Goal: Find specific page/section: Find specific page/section

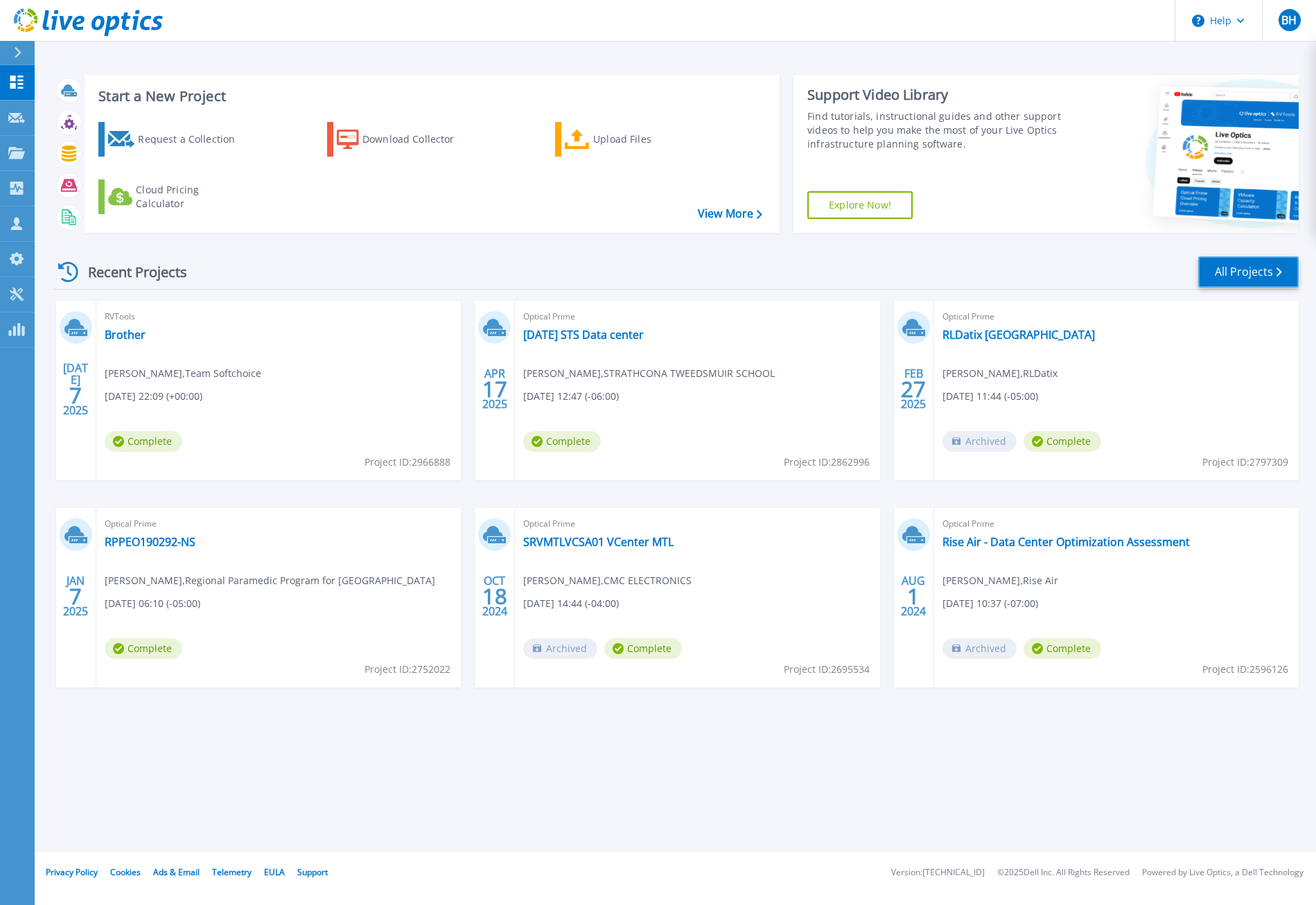
click at [1245, 274] on link "All Projects" at bounding box center [1249, 272] width 101 height 32
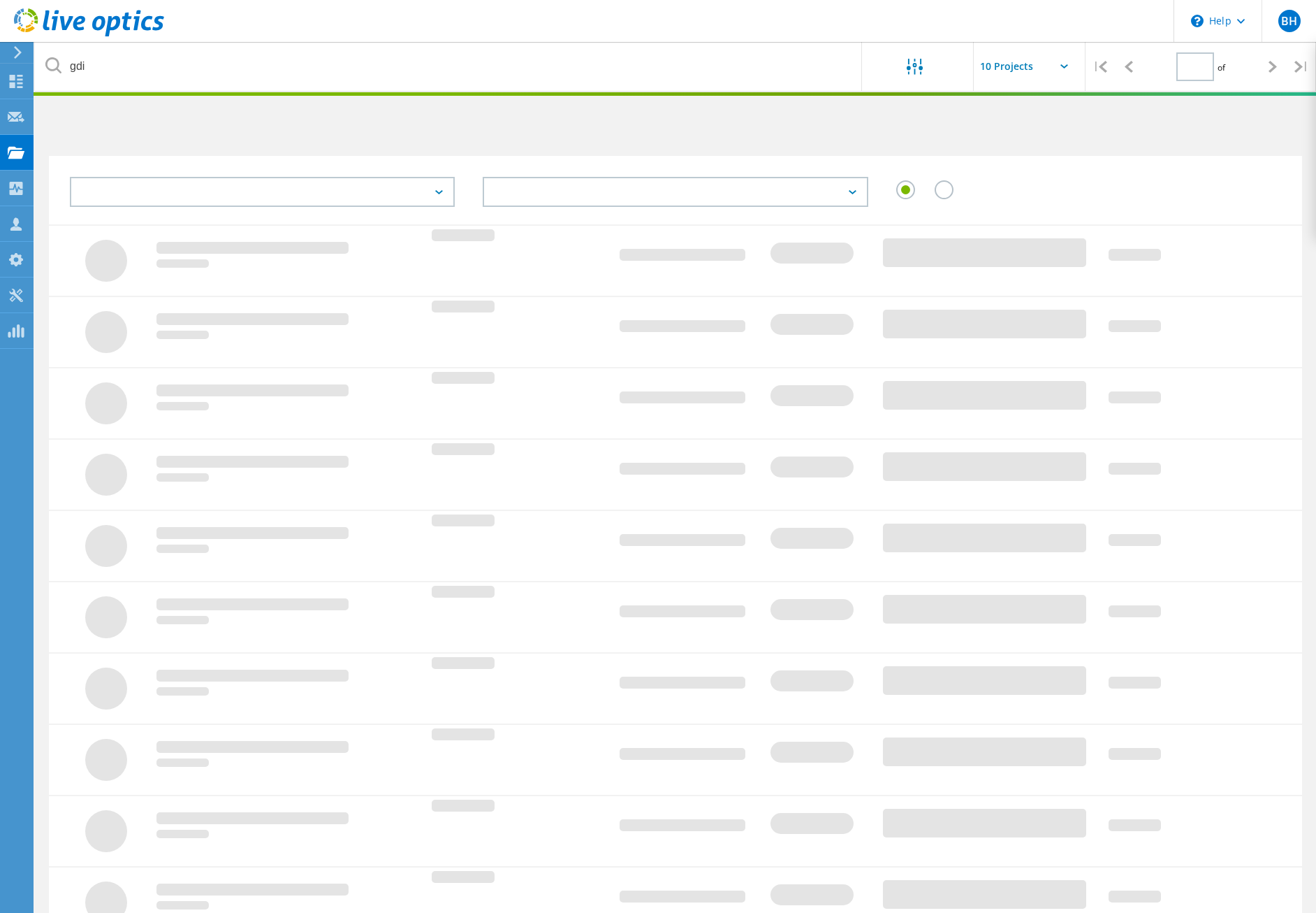
type input "1"
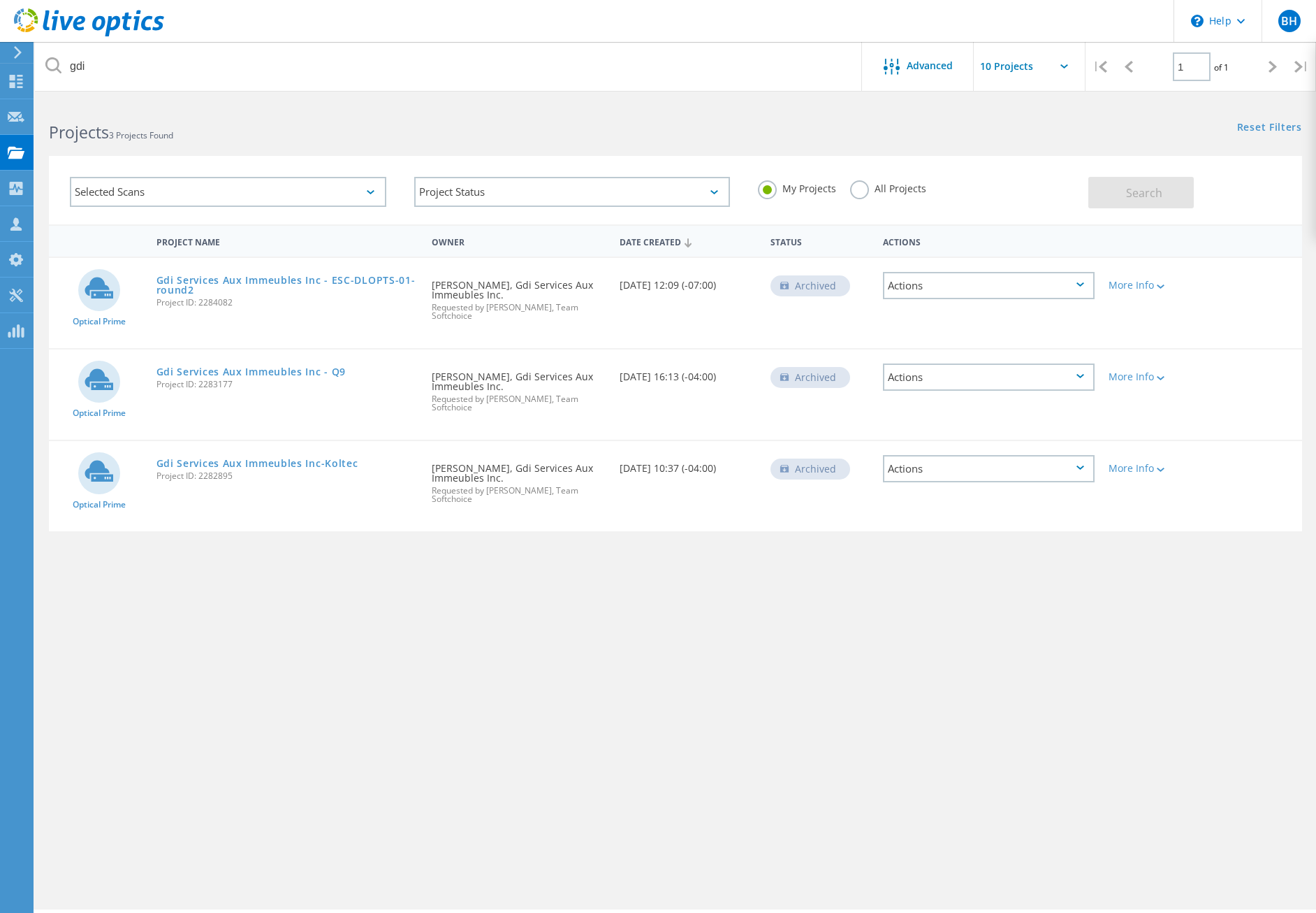
click at [869, 186] on label "All Projects" at bounding box center [889, 186] width 76 height 13
click at [0, 0] on input "All Projects" at bounding box center [0, 0] width 0 height 0
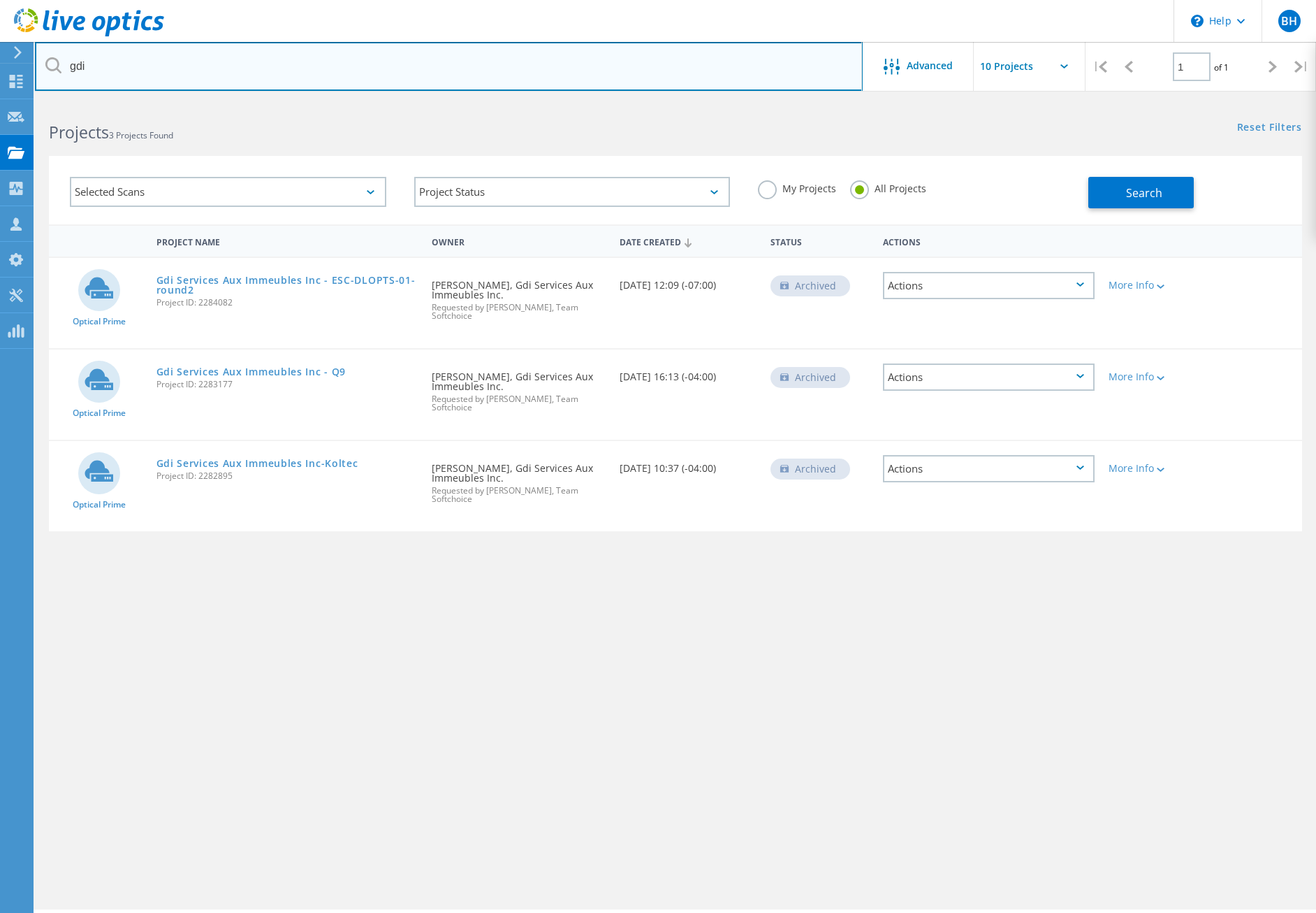
drag, startPoint x: 128, startPoint y: 62, endPoint x: 53, endPoint y: 69, distance: 75.3
click at [58, 68] on div "gdi" at bounding box center [448, 66] width 827 height 49
type input "pattern"
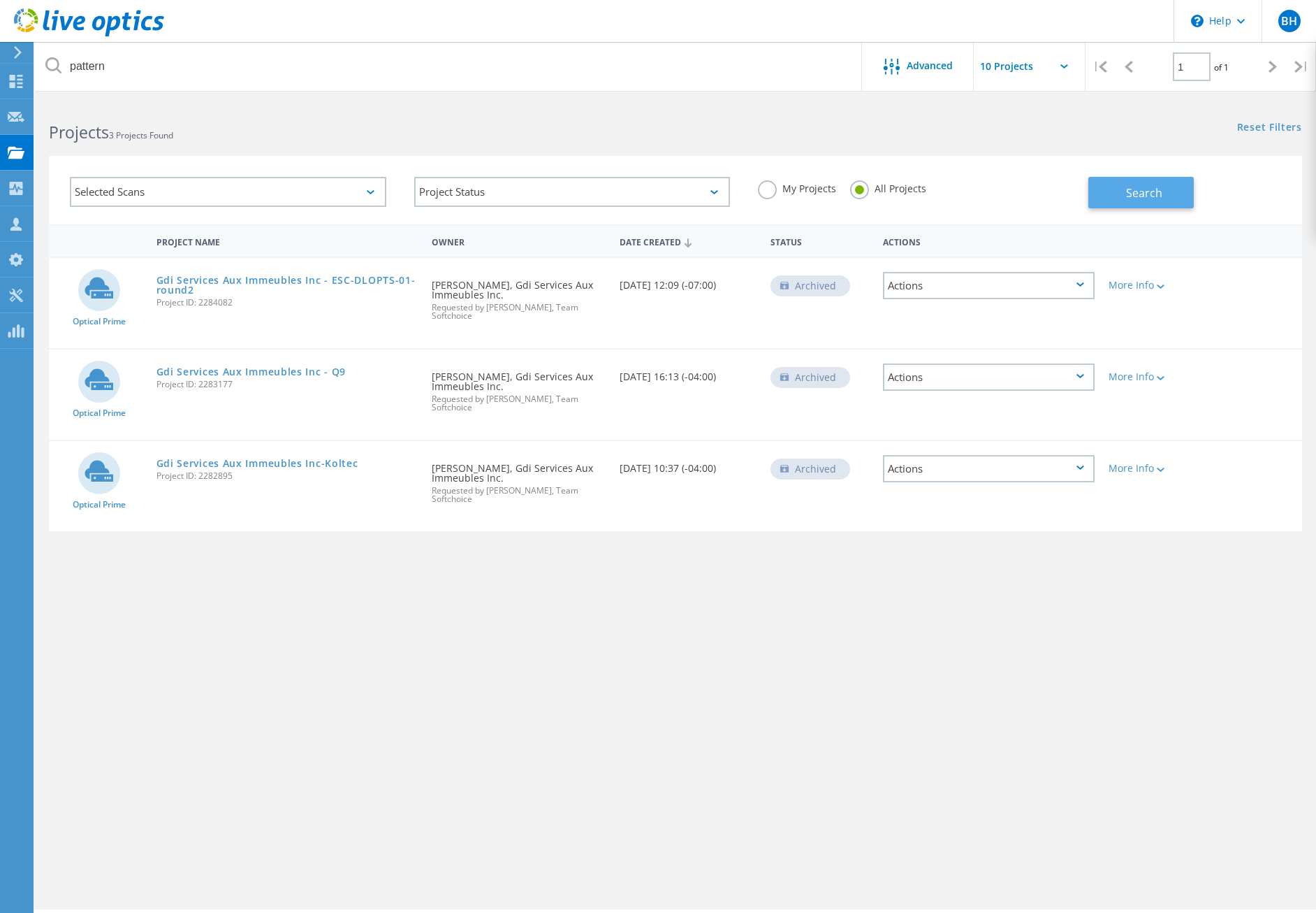
click at [1132, 178] on button "Search" at bounding box center [1142, 192] width 106 height 32
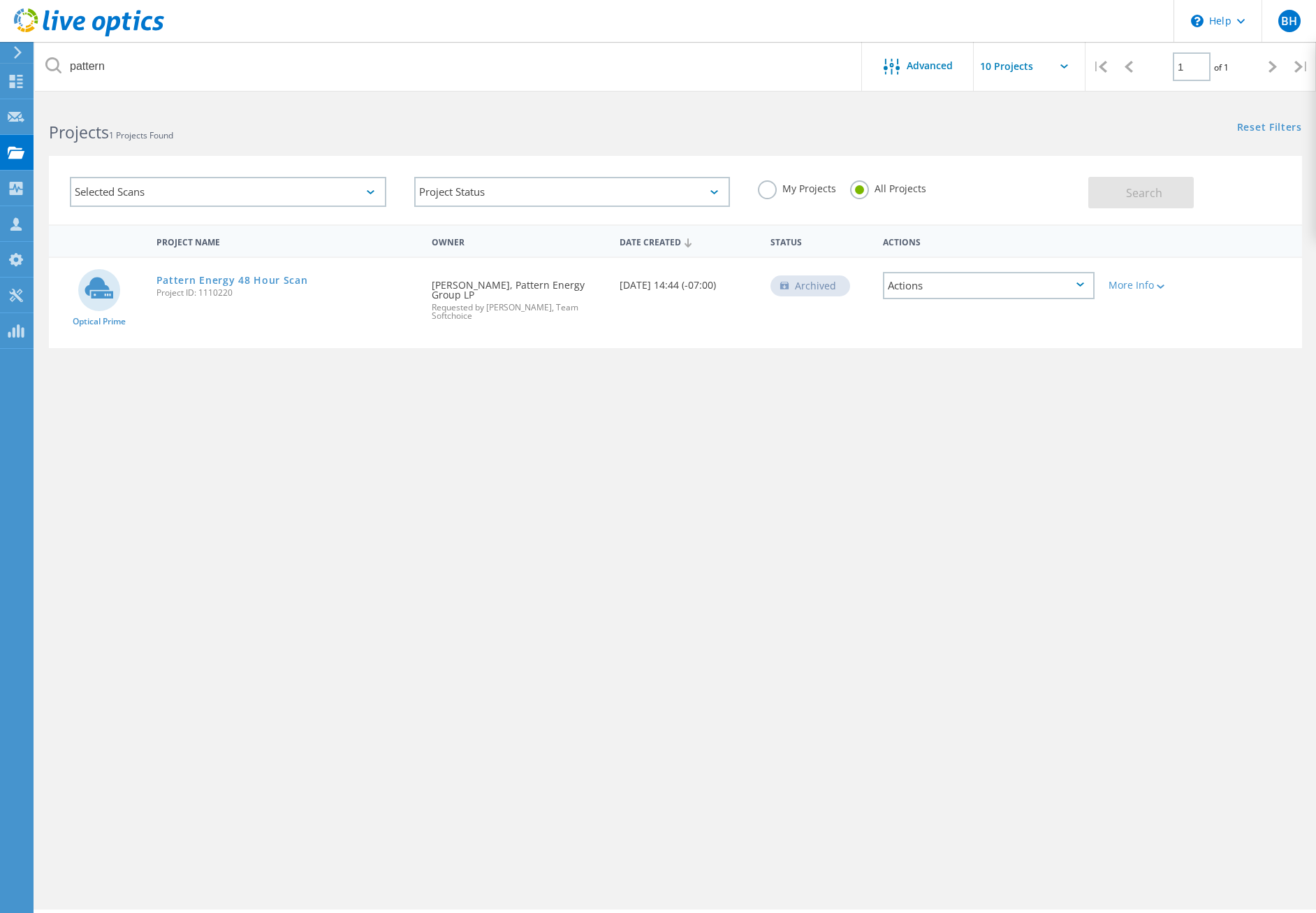
click at [803, 285] on div "Archived" at bounding box center [811, 285] width 80 height 21
click at [259, 276] on link "Pattern Energy 48 Hour Scan" at bounding box center [232, 280] width 151 height 10
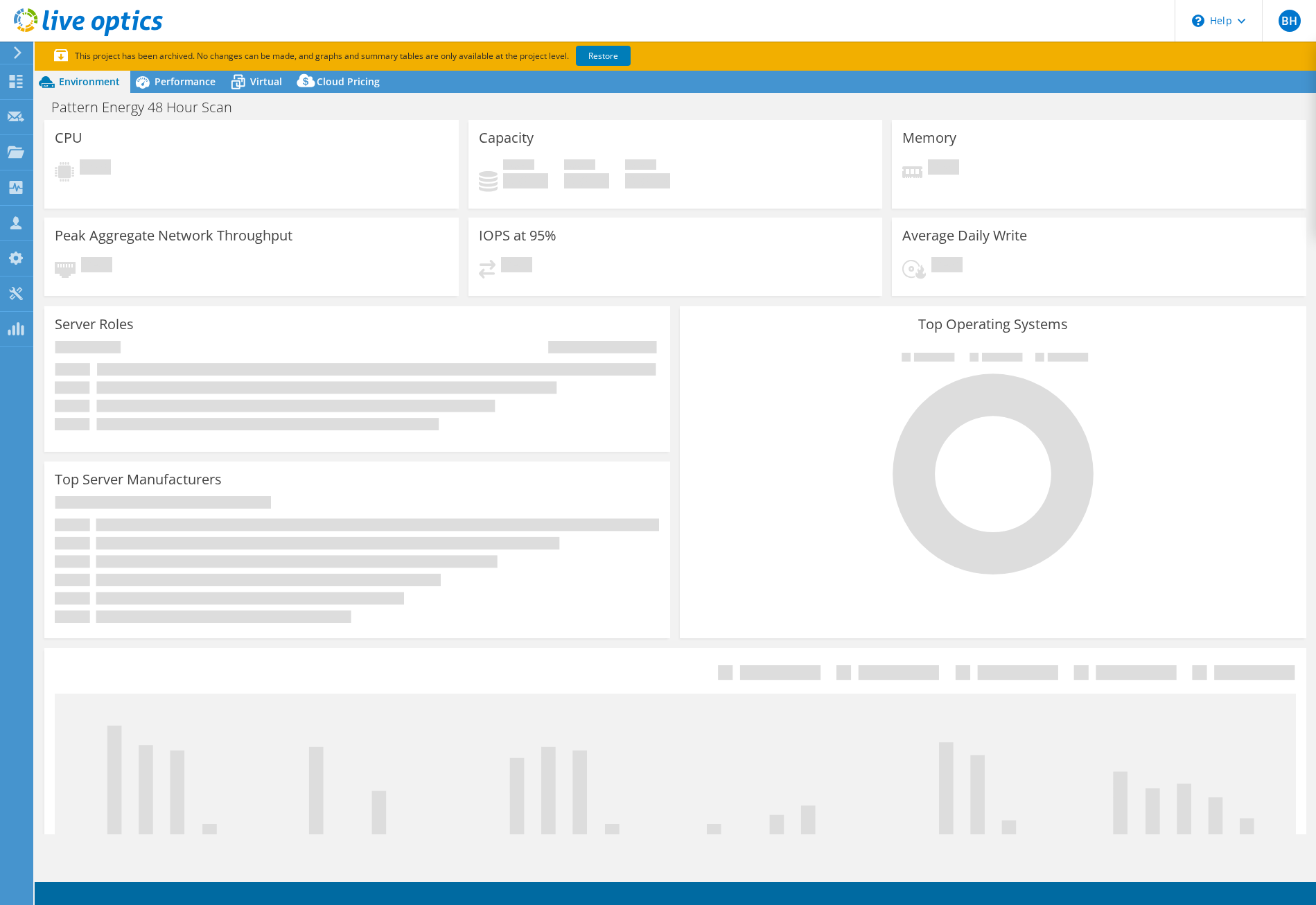
select select "USD"
